Goal: Task Accomplishment & Management: Use online tool/utility

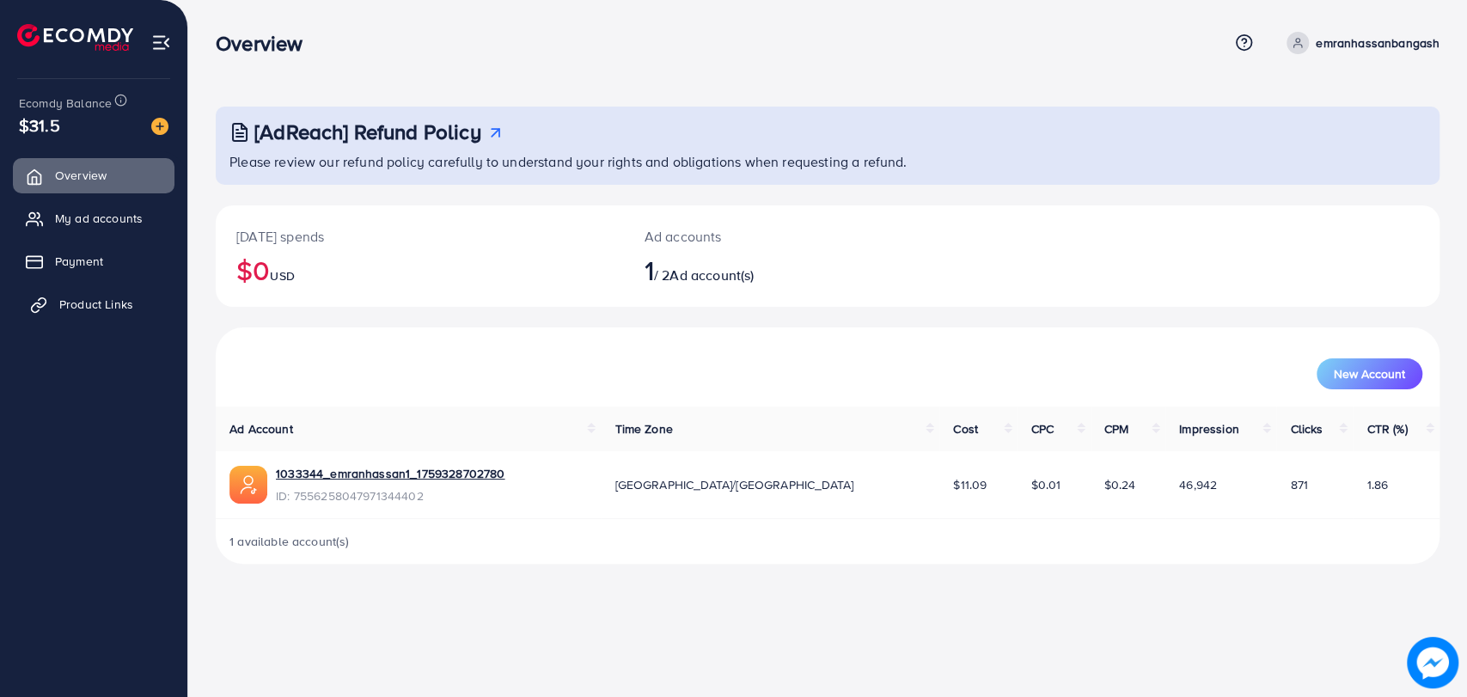
click at [131, 311] on span "Product Links" at bounding box center [96, 304] width 74 height 17
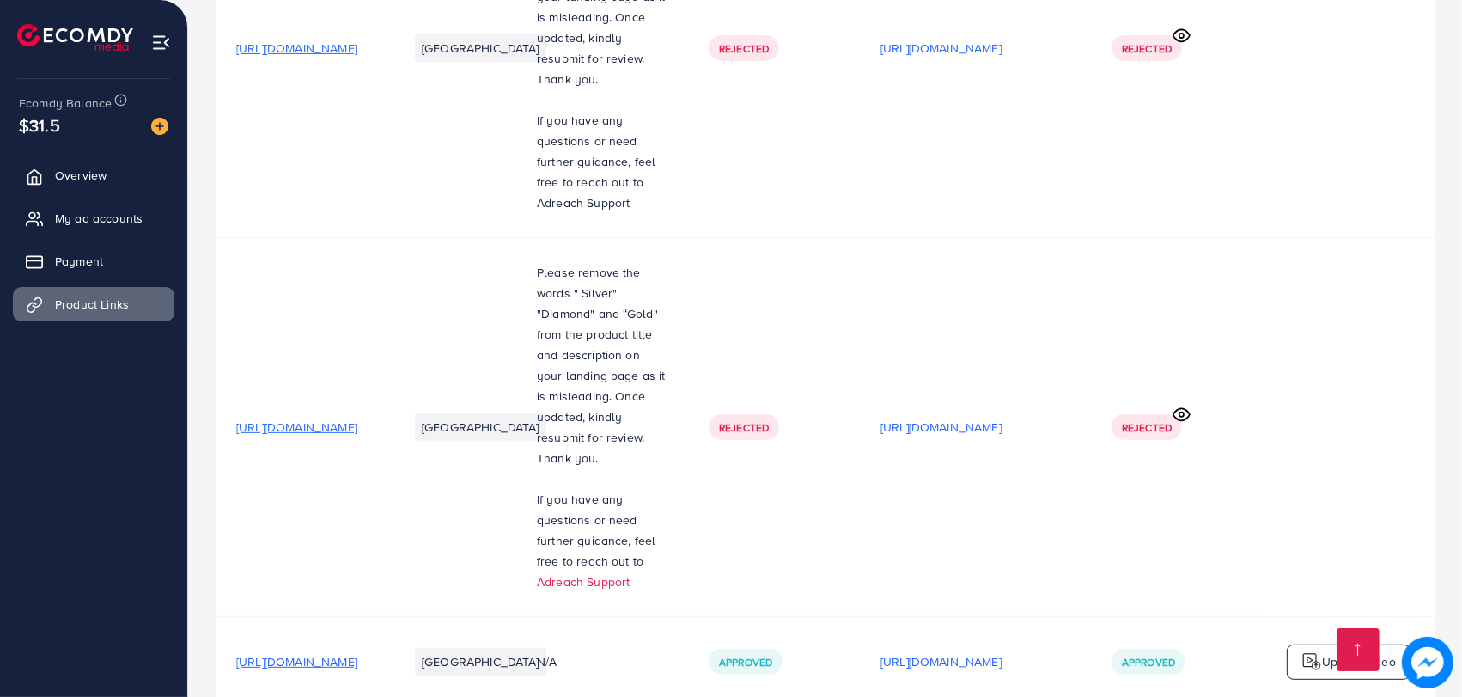
scroll to position [632, 0]
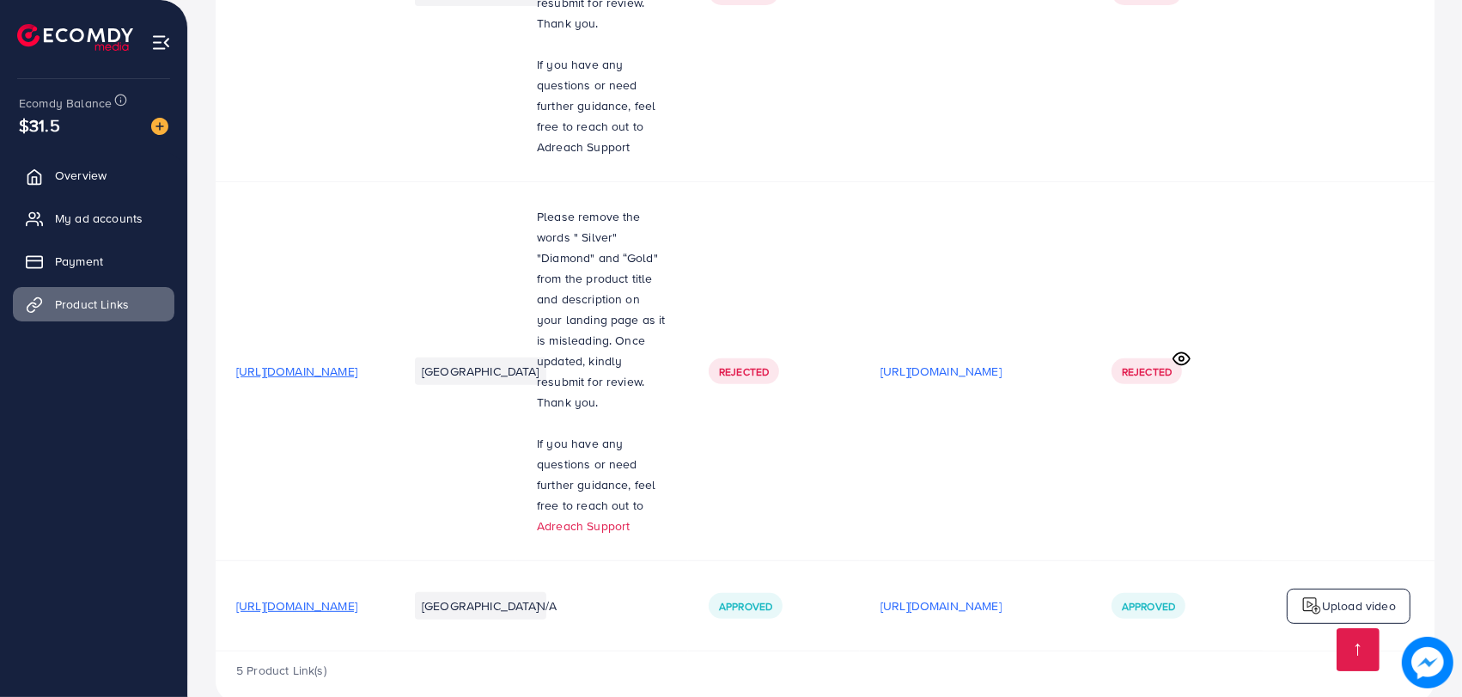
click at [357, 597] on span "[URL][DOMAIN_NAME]" at bounding box center [296, 605] width 121 height 17
click at [122, 214] on span "My ad accounts" at bounding box center [103, 218] width 88 height 17
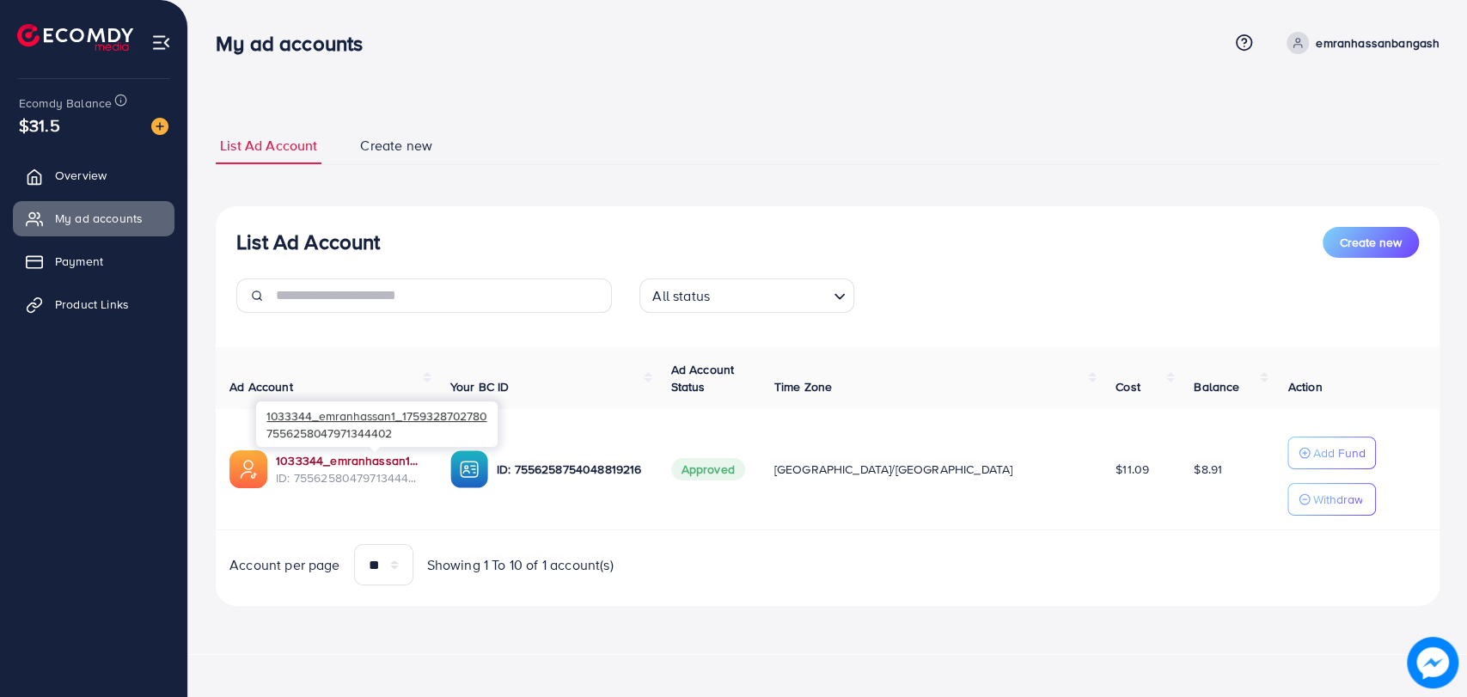
click at [355, 456] on link "1033344_emranhassan1_1759328702780" at bounding box center [349, 460] width 147 height 17
click at [146, 314] on link "Product Links" at bounding box center [94, 304] width 162 height 34
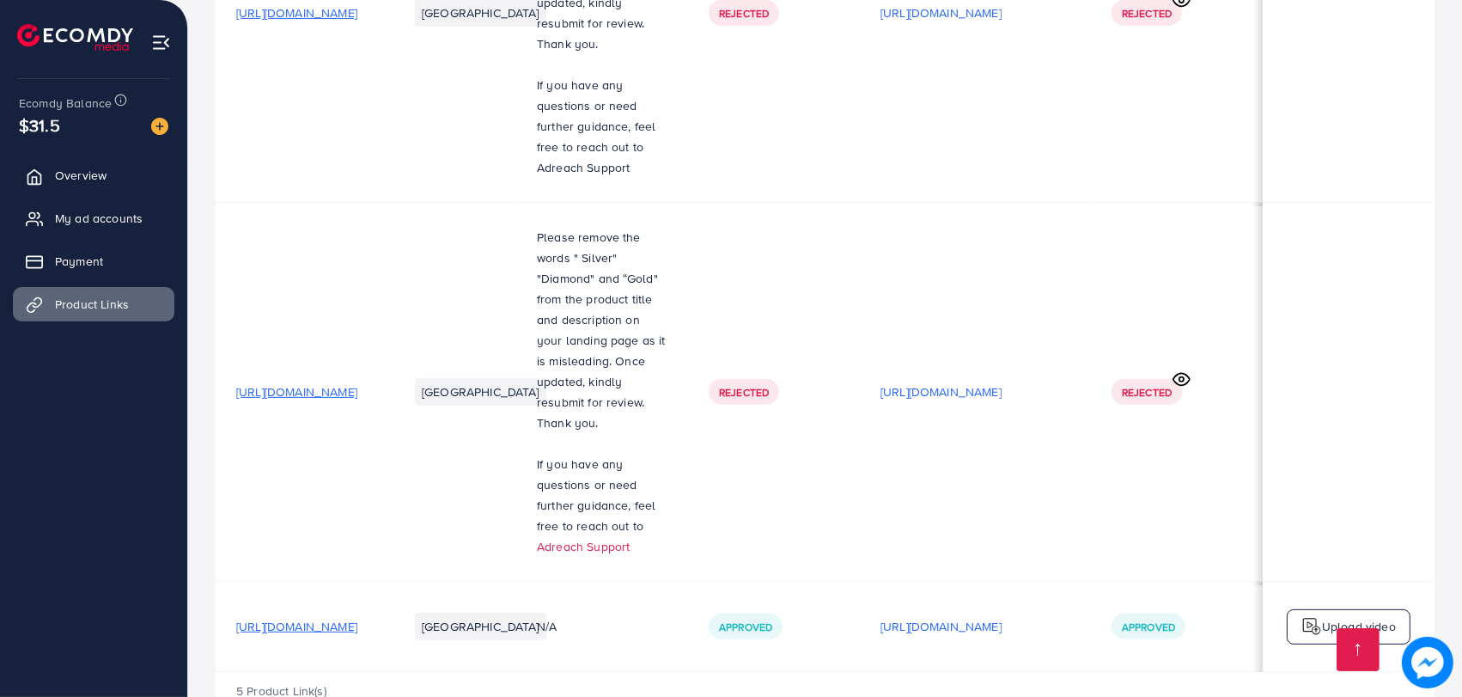
scroll to position [632, 0]
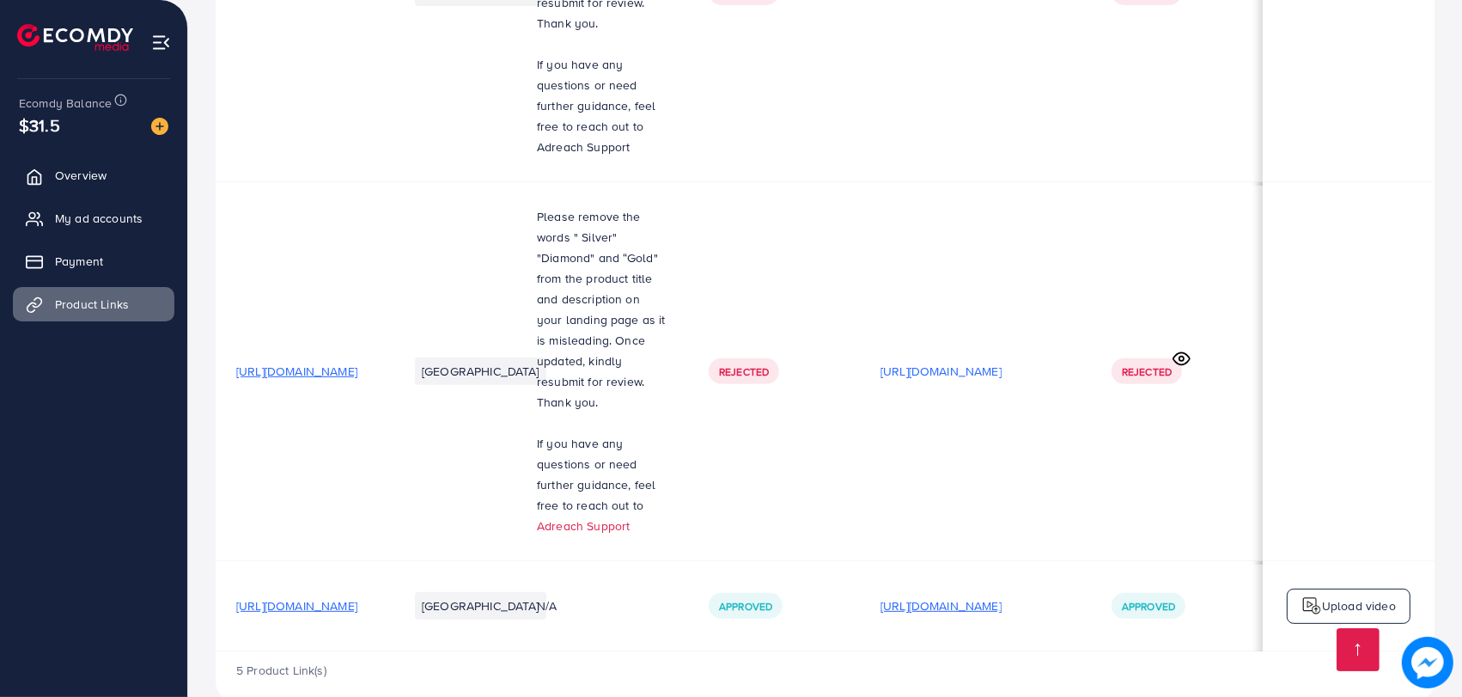
click at [1002, 595] on p "[URL][DOMAIN_NAME]" at bounding box center [941, 605] width 121 height 21
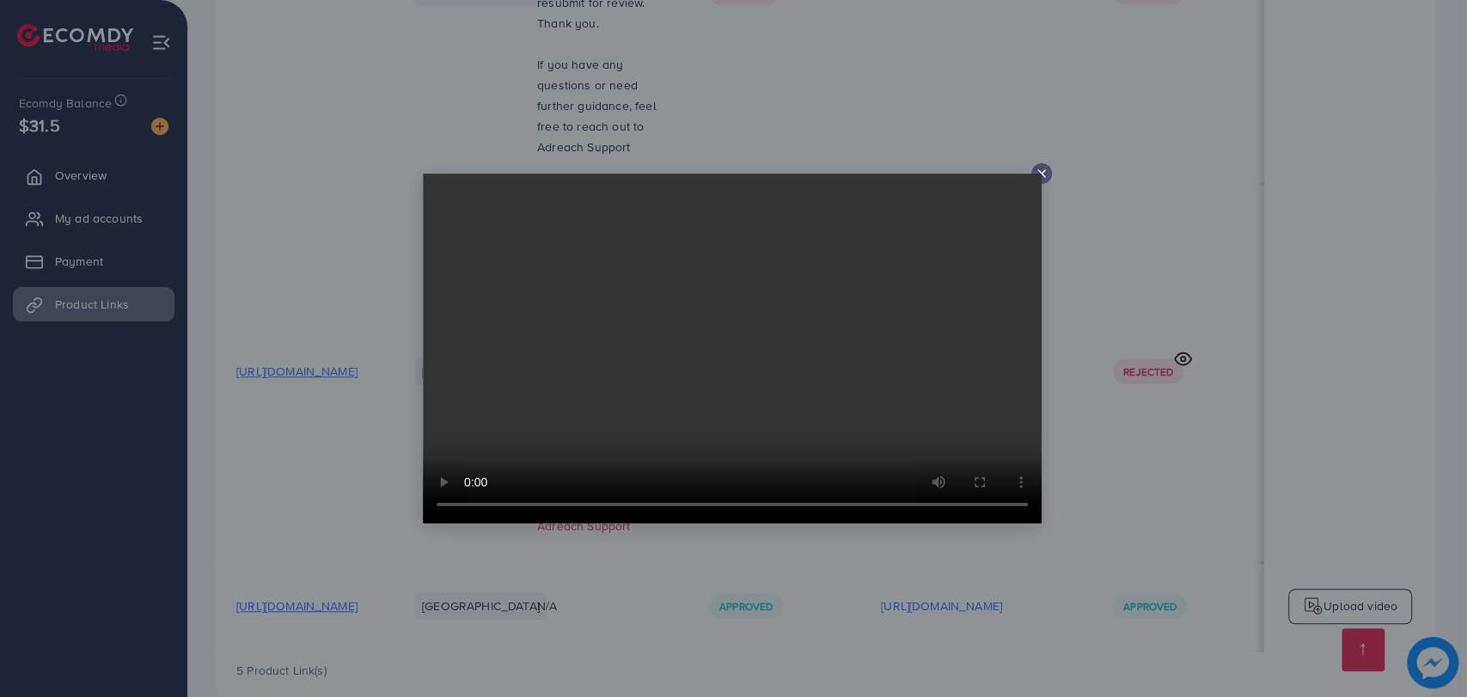
click at [1038, 169] on icon at bounding box center [1041, 174] width 14 height 14
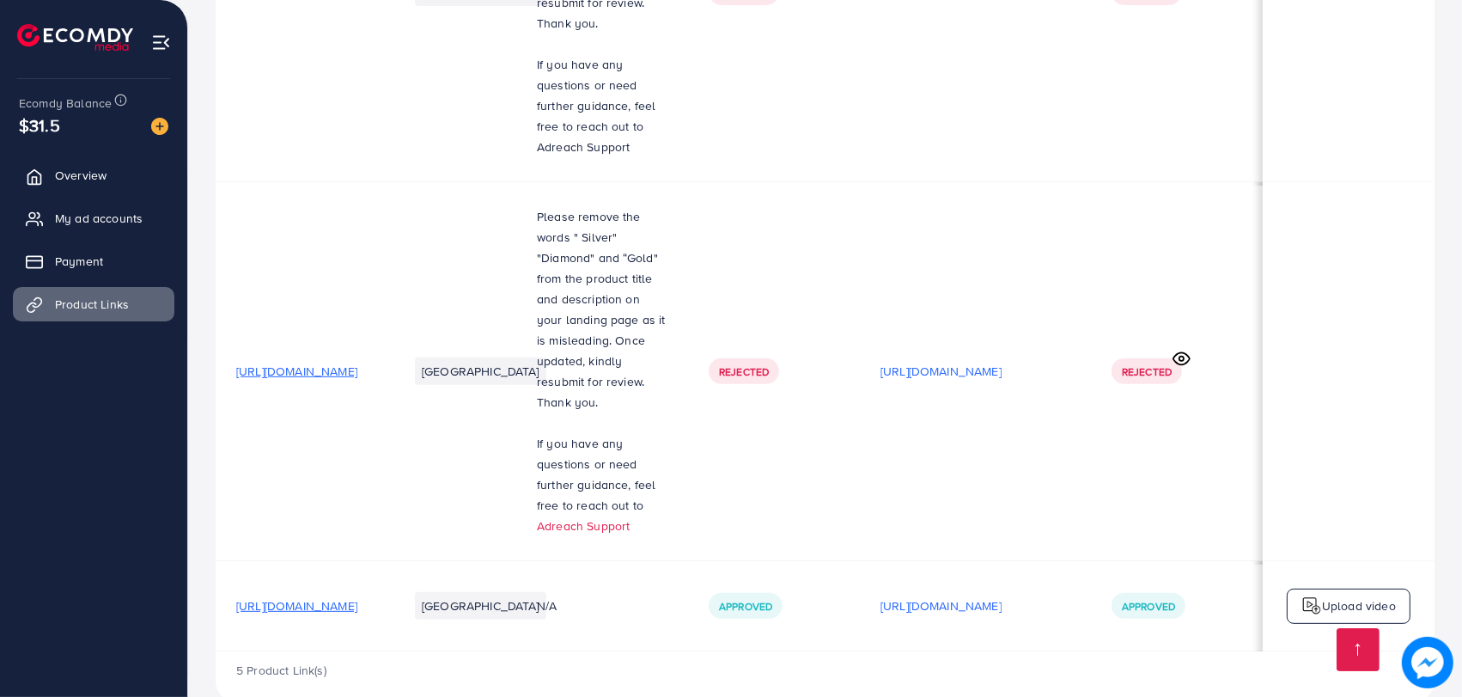
scroll to position [0, 0]
click at [357, 597] on span "[URL][DOMAIN_NAME]" at bounding box center [296, 605] width 121 height 17
